Goal: Navigation & Orientation: Find specific page/section

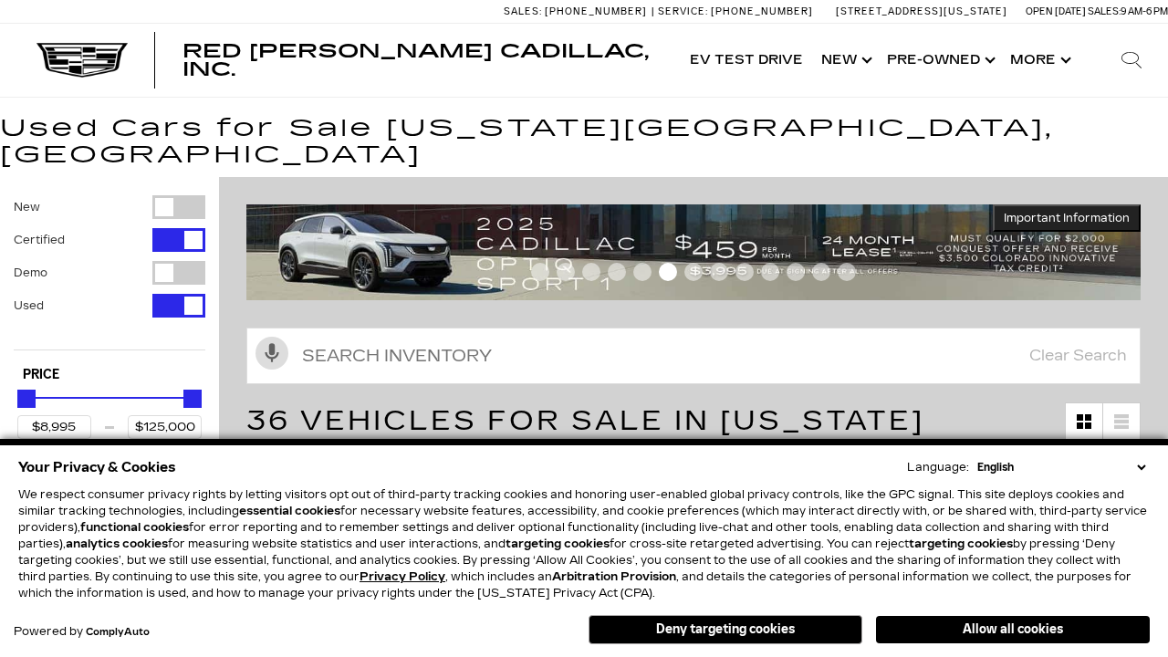
scroll to position [861, 0]
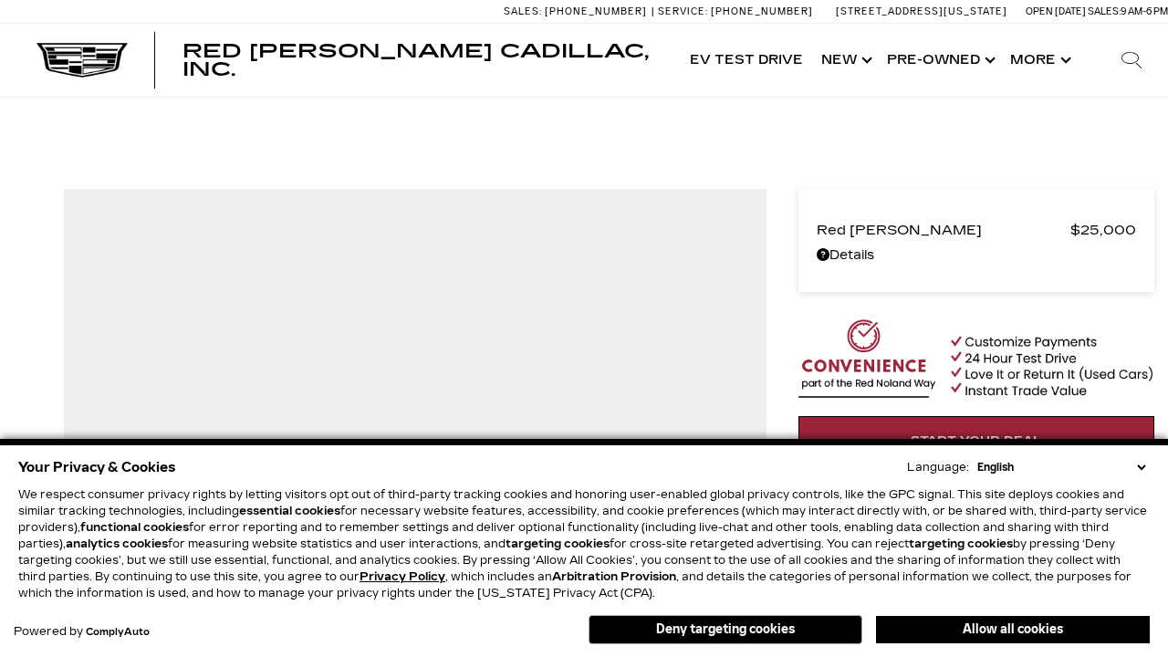
scroll to position [1100, 0]
